Goal: Task Accomplishment & Management: Manage account settings

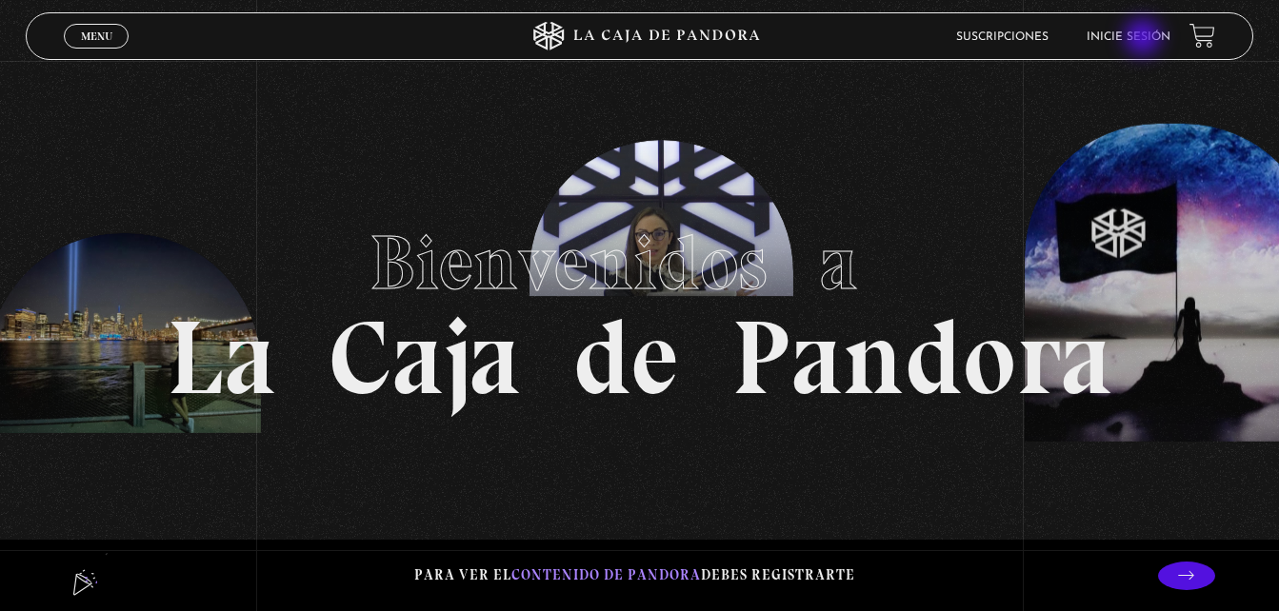
click at [1145, 39] on link "Inicie sesión" at bounding box center [1128, 36] width 84 height 11
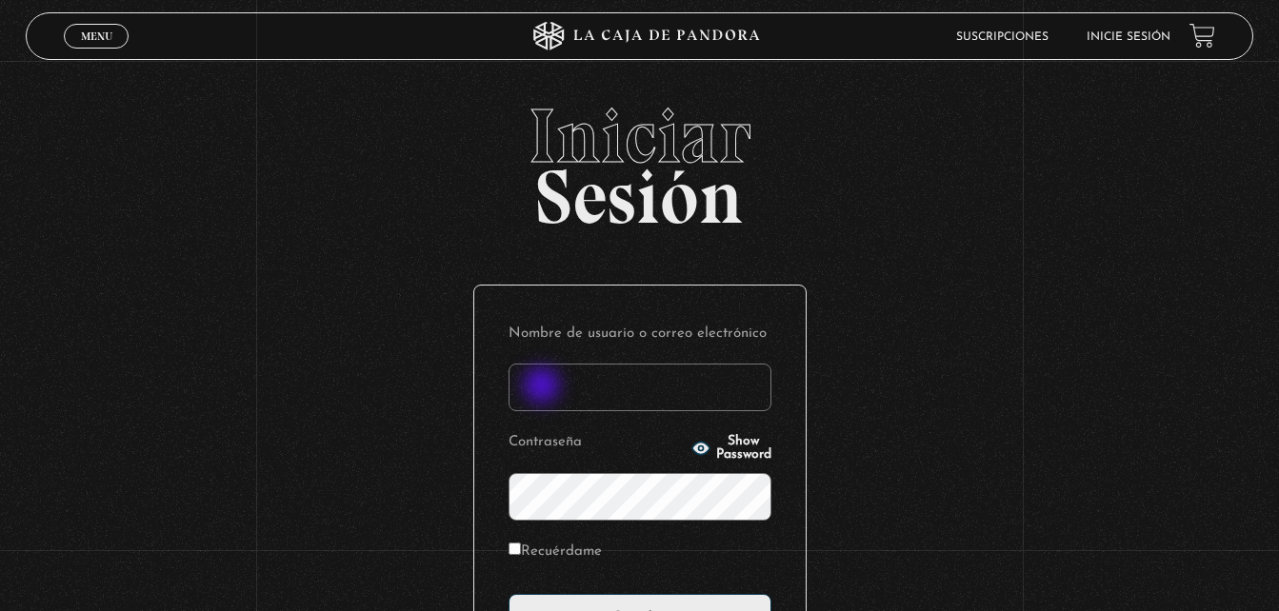
click at [544, 388] on input "Nombre de usuario o correo electrónico" at bounding box center [639, 388] width 263 height 48
type input "cmatamor"
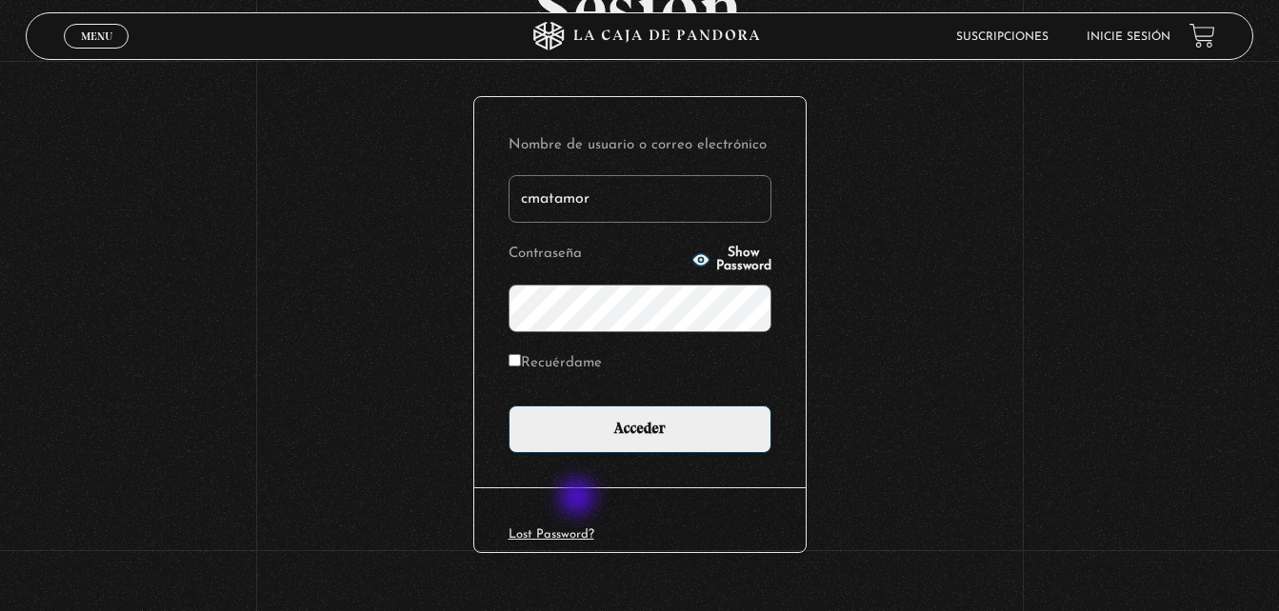
scroll to position [226, 0]
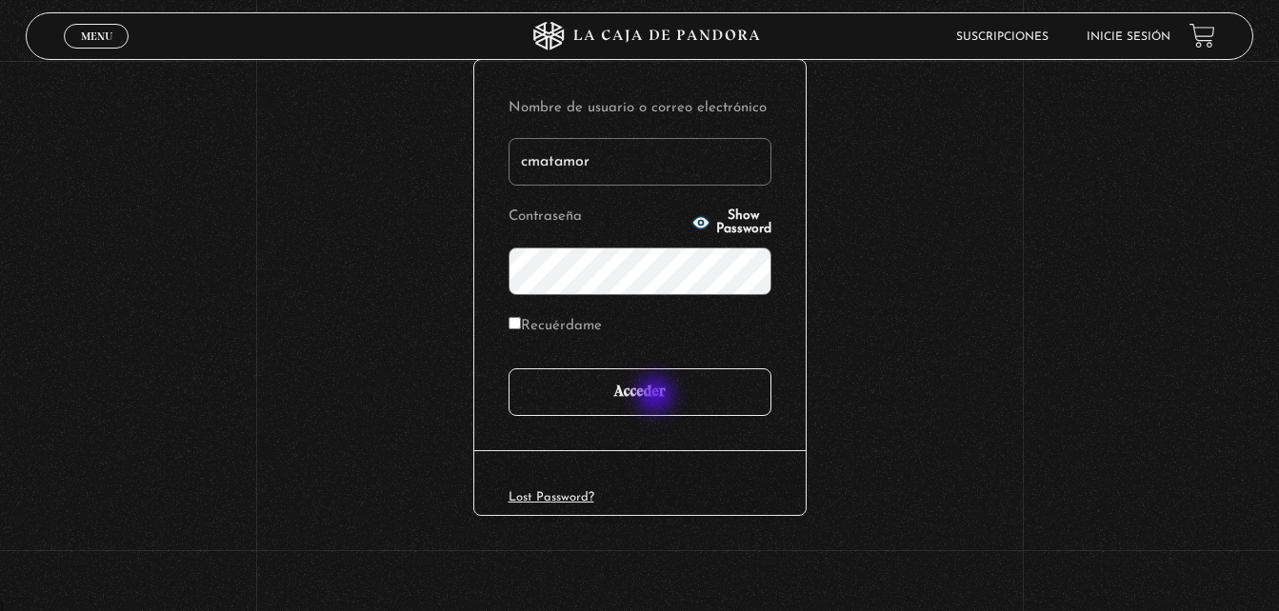
click at [657, 397] on input "Acceder" at bounding box center [639, 393] width 263 height 48
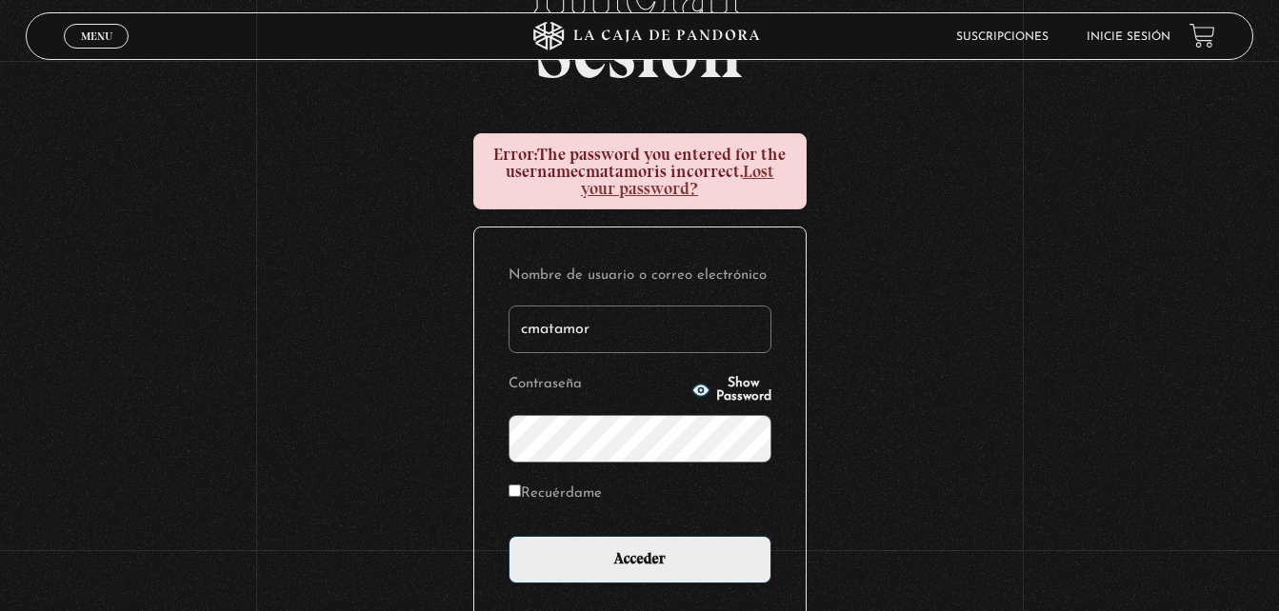
scroll to position [147, 0]
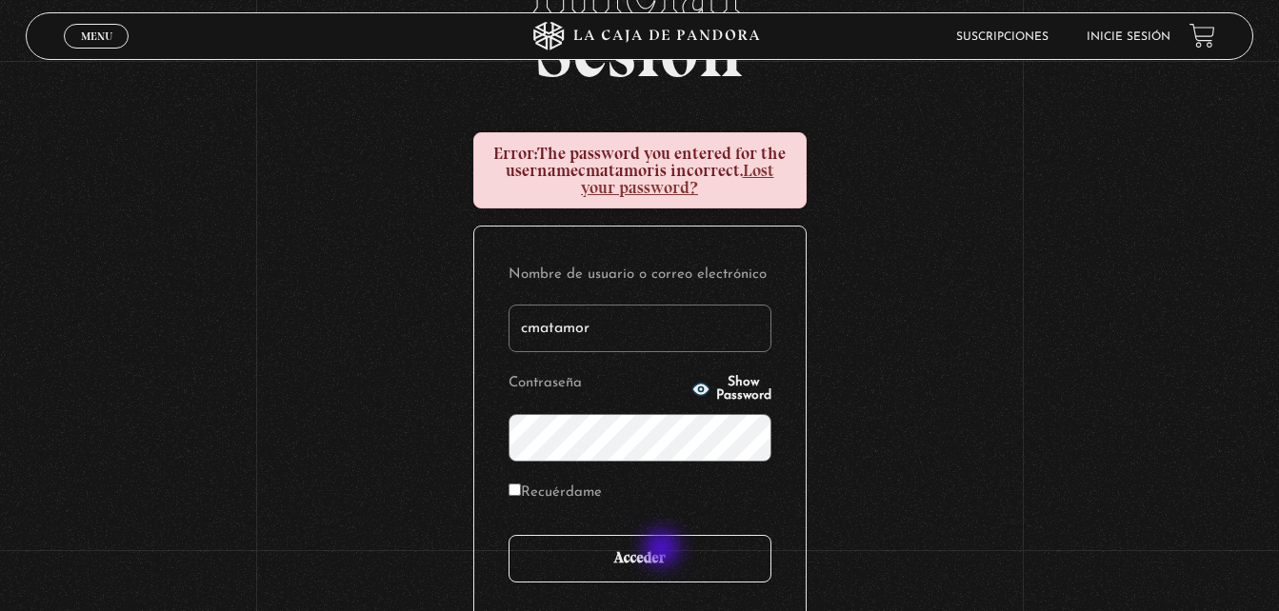
click at [664, 550] on input "Acceder" at bounding box center [639, 559] width 263 height 48
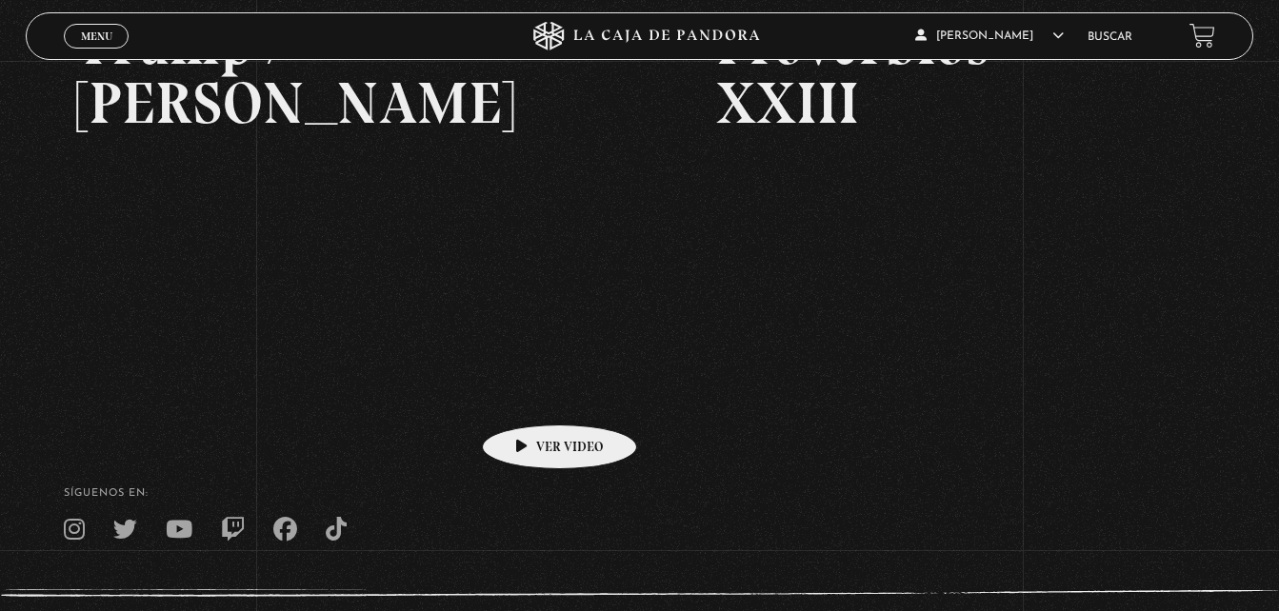
scroll to position [371, 0]
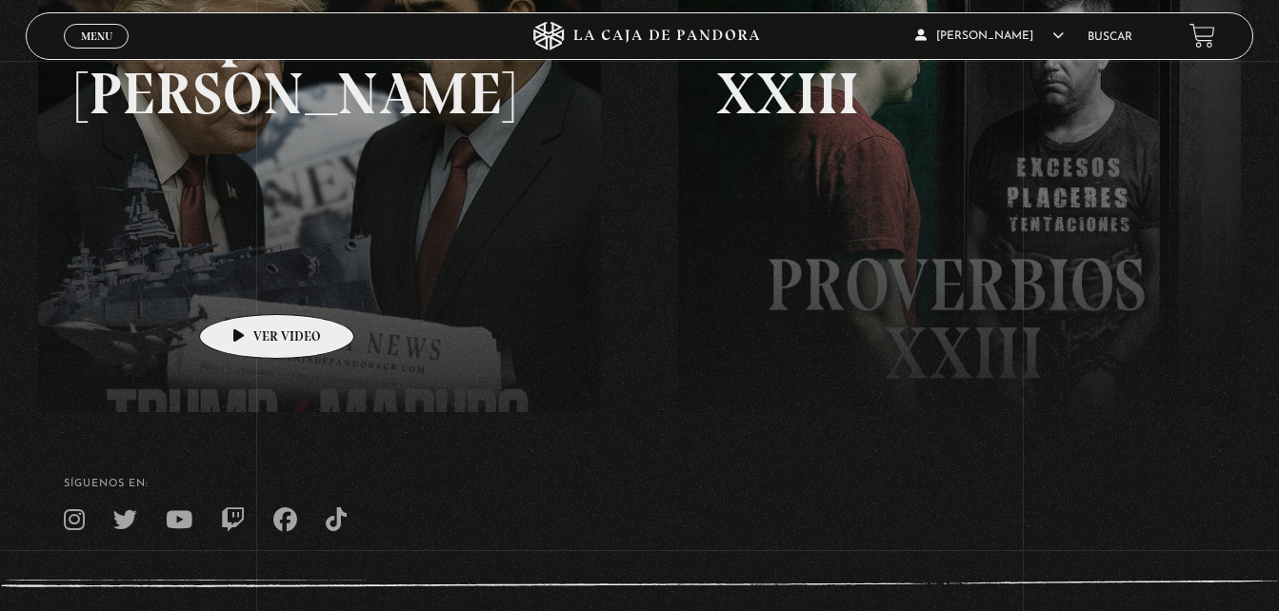
click at [247, 286] on link at bounding box center [677, 228] width 1279 height 611
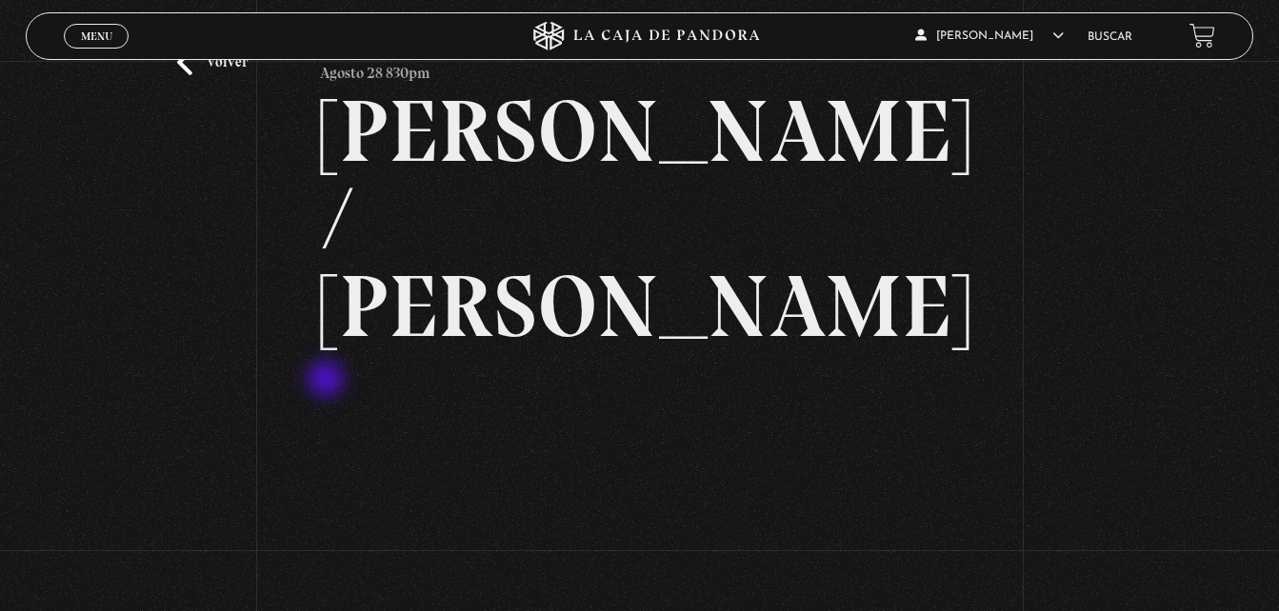
scroll to position [73, 0]
click at [121, 491] on div "Volver Agosto 28 830pm Trump / Maduro" at bounding box center [639, 620] width 1279 height 1264
click at [86, 33] on span "Menu" at bounding box center [96, 35] width 31 height 11
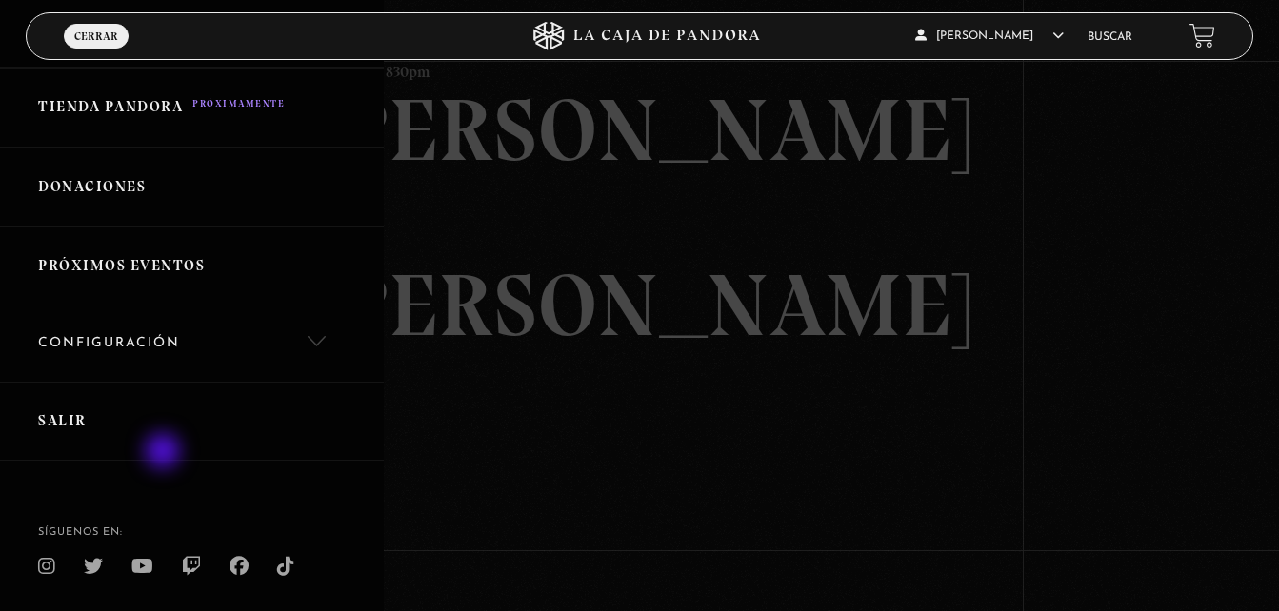
scroll to position [526, 0]
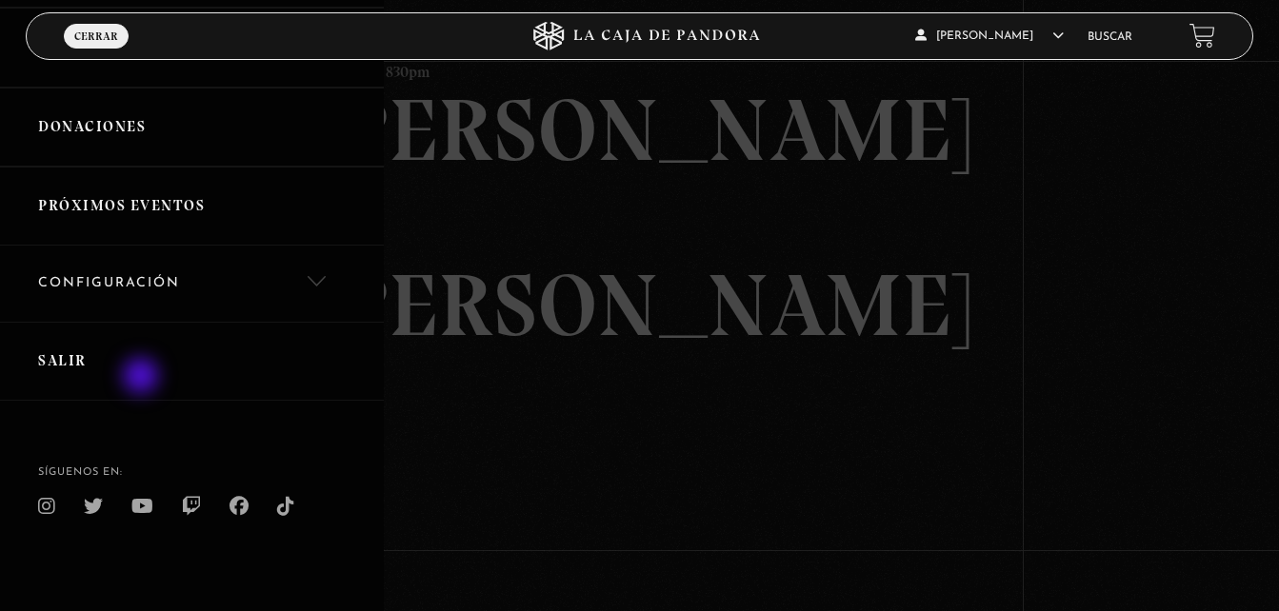
click at [143, 378] on link "Salir" at bounding box center [192, 361] width 384 height 79
